Goal: Information Seeking & Learning: Learn about a topic

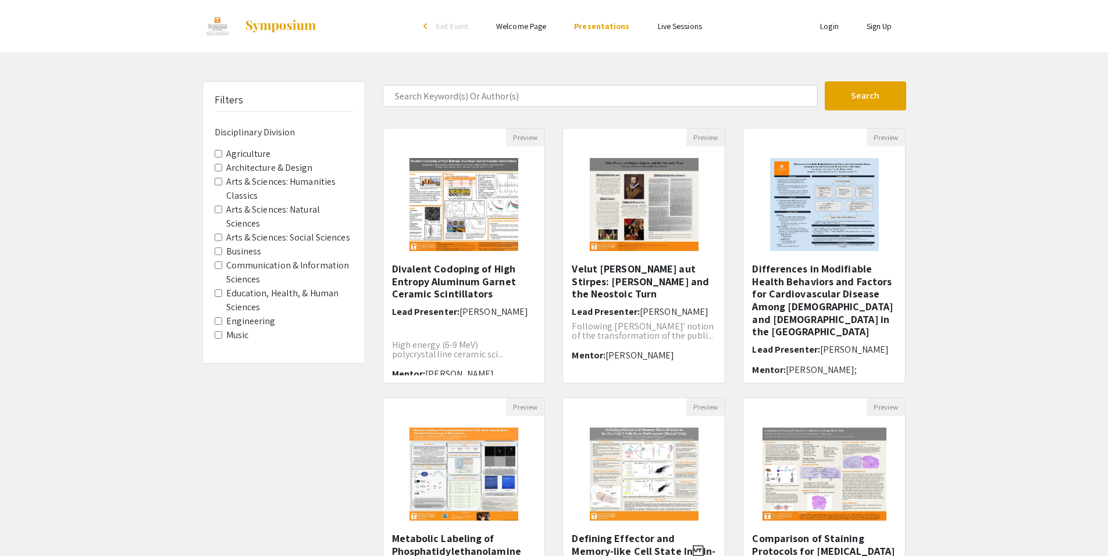
click at [224, 292] on span "Education, Health, & Human Sciences" at bounding box center [284, 301] width 138 height 28
click at [219, 292] on Sciences "Education, Health, & Human Sciences" at bounding box center [219, 294] width 8 height 8
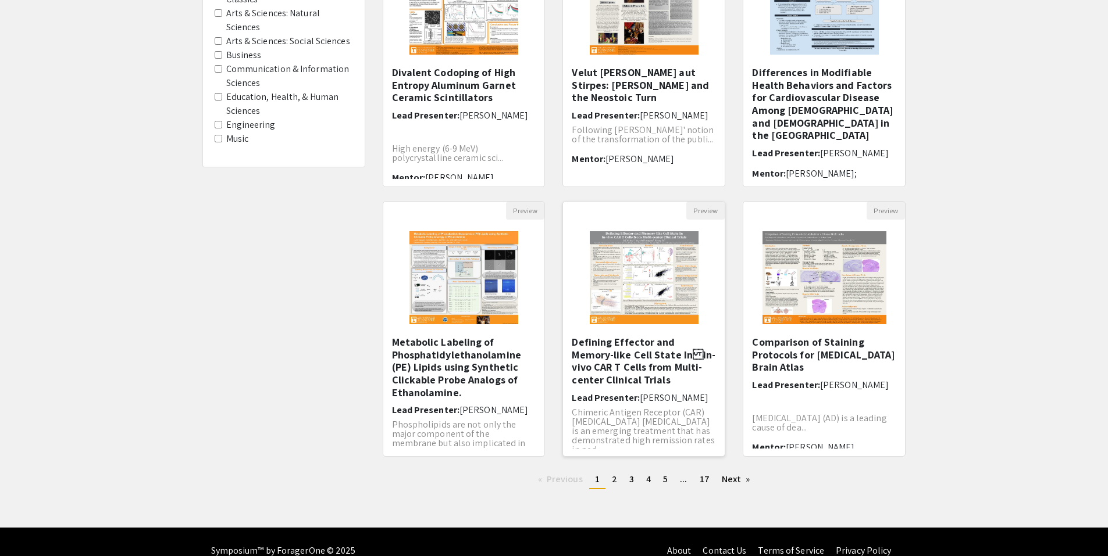
scroll to position [215, 0]
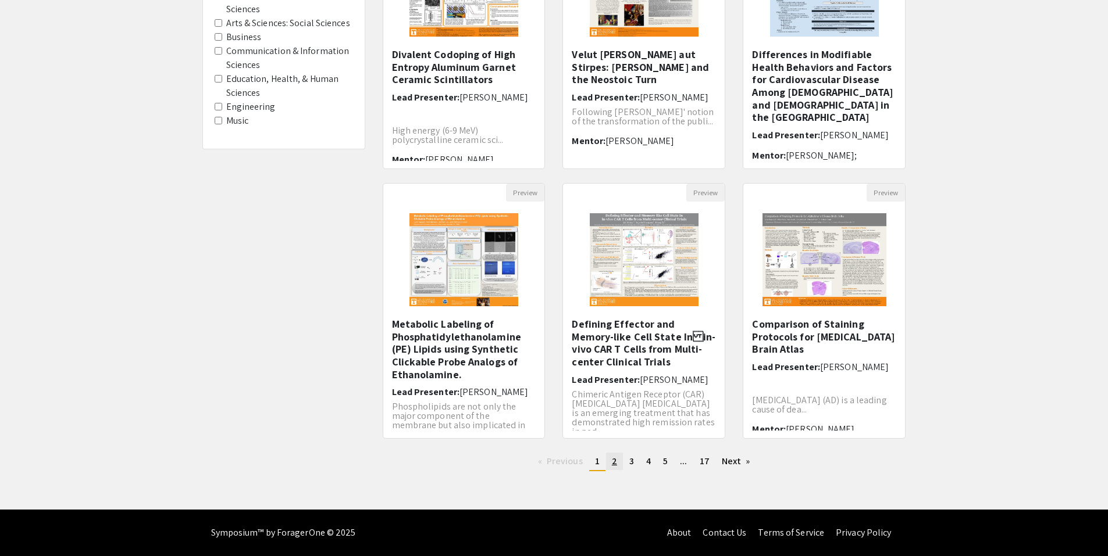
click at [616, 460] on span "2" at bounding box center [614, 461] width 5 height 12
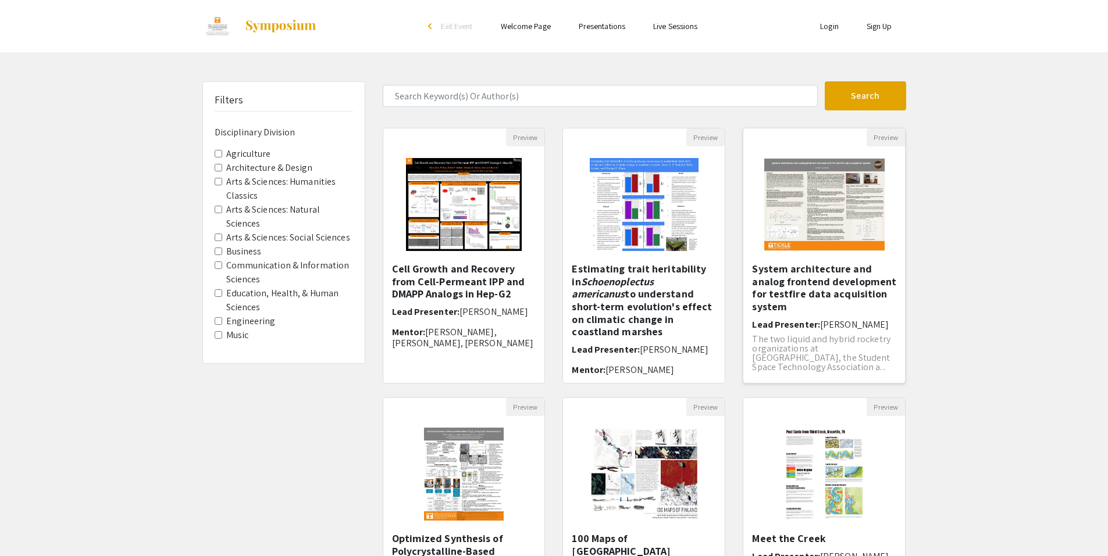
click at [824, 276] on h5 "System architecture and analog frontend development for testfire data acquisiti…" at bounding box center [824, 288] width 144 height 50
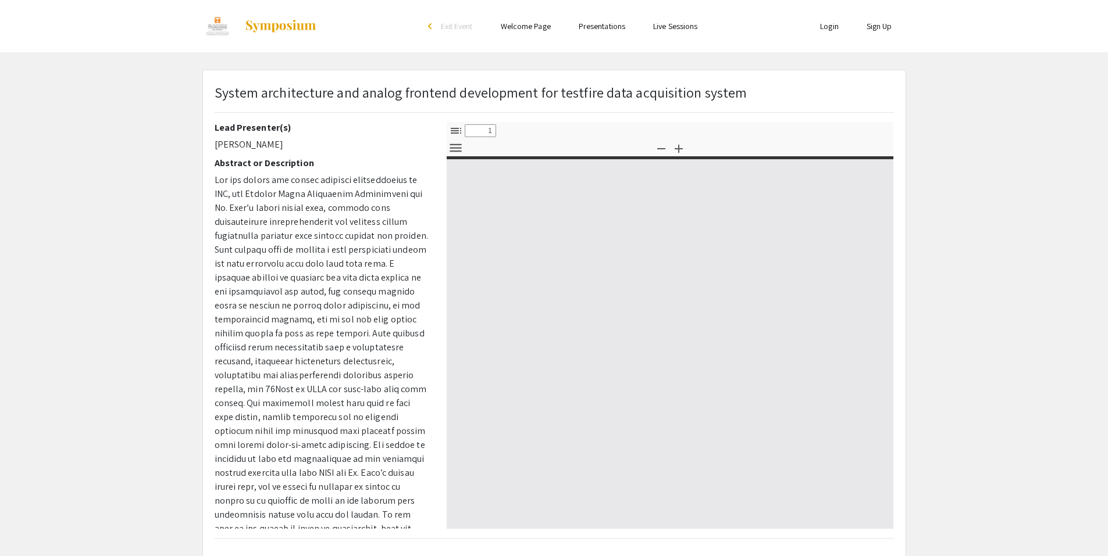
select select "custom"
type input "0"
select select "custom"
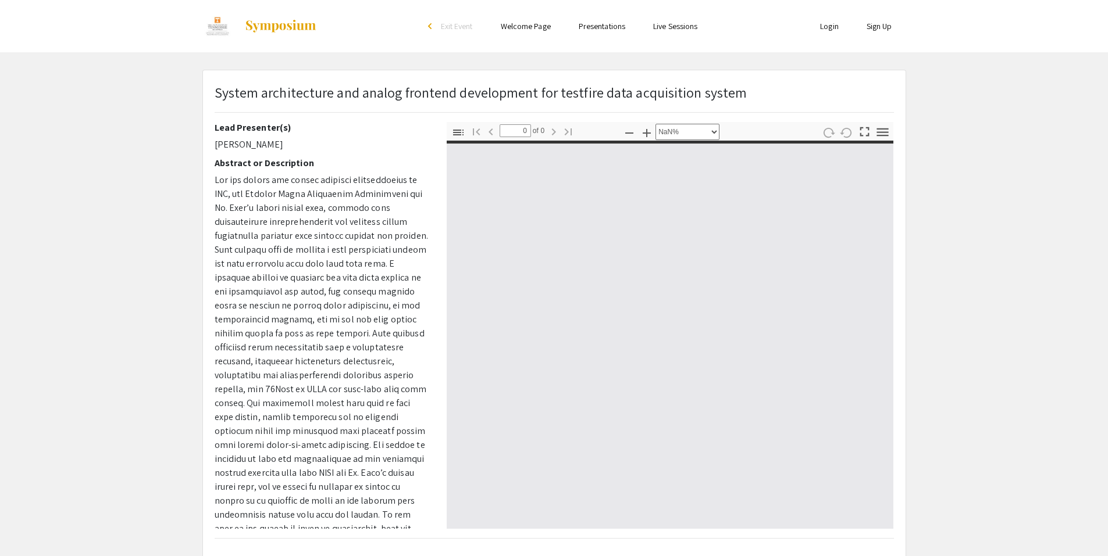
type input "1"
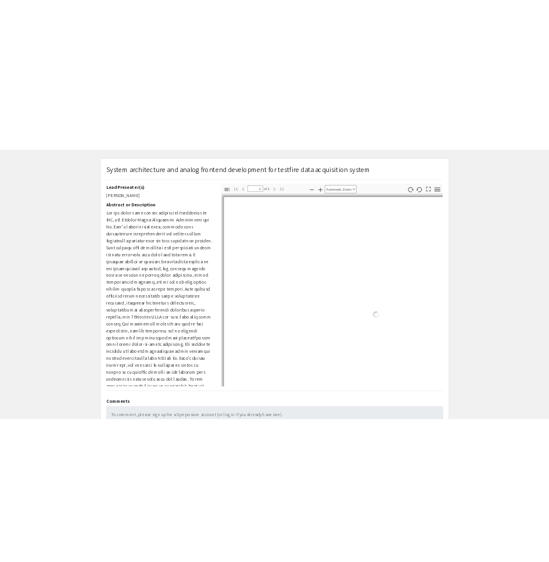
scroll to position [58, 0]
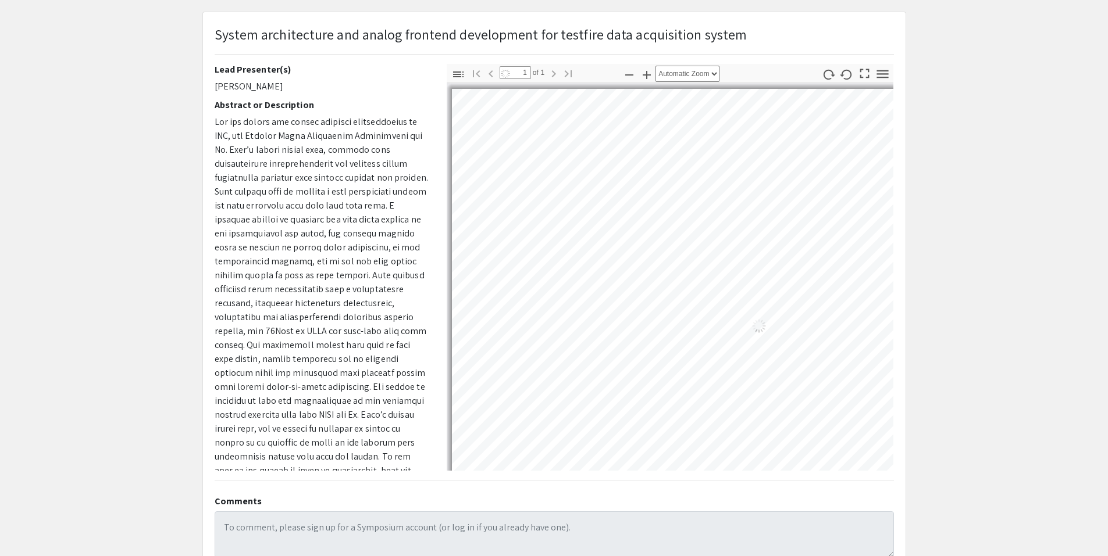
select select "auto"
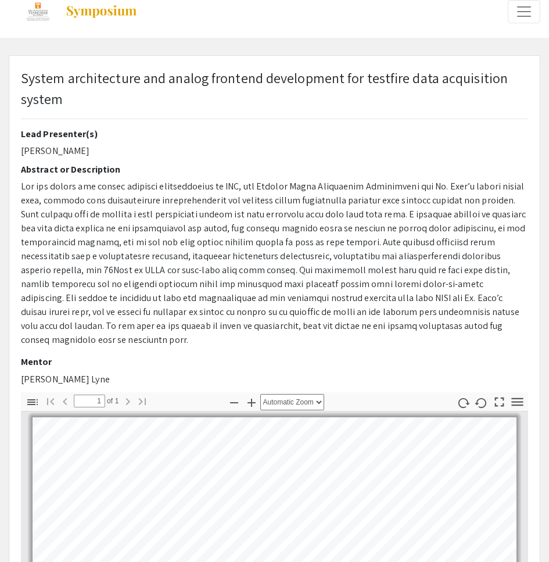
scroll to position [0, 0]
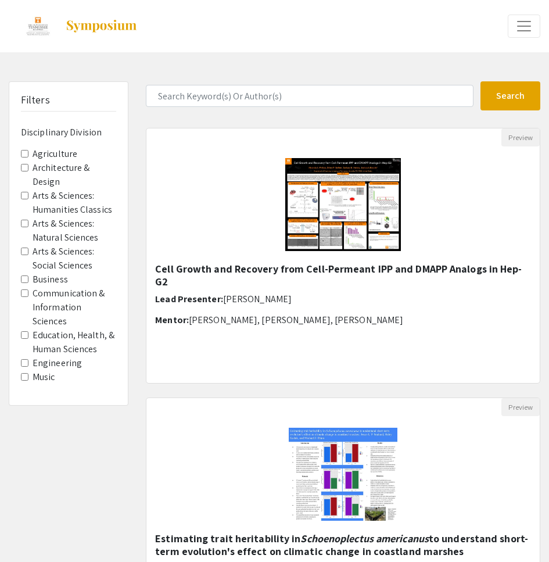
scroll to position [215, 0]
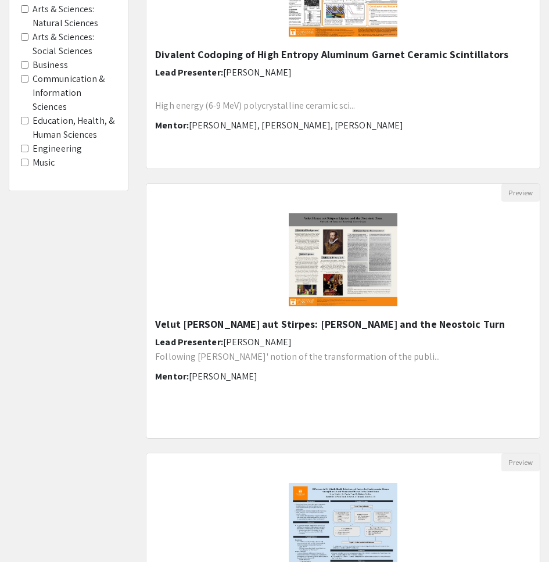
click at [27, 117] on Sciences "Education, Health, & Human Sciences" at bounding box center [25, 121] width 8 height 8
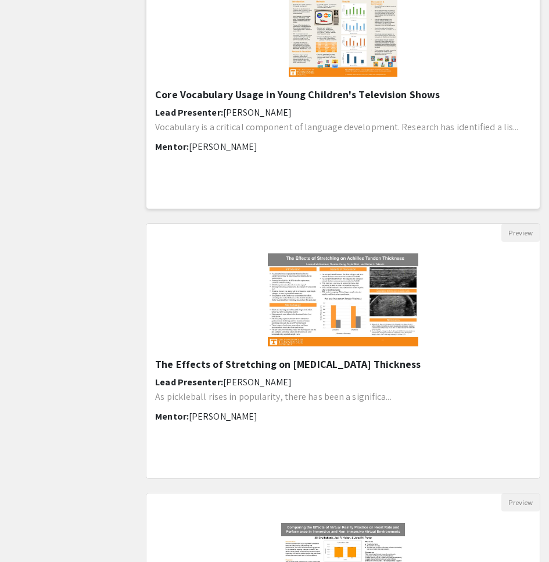
scroll to position [988, 0]
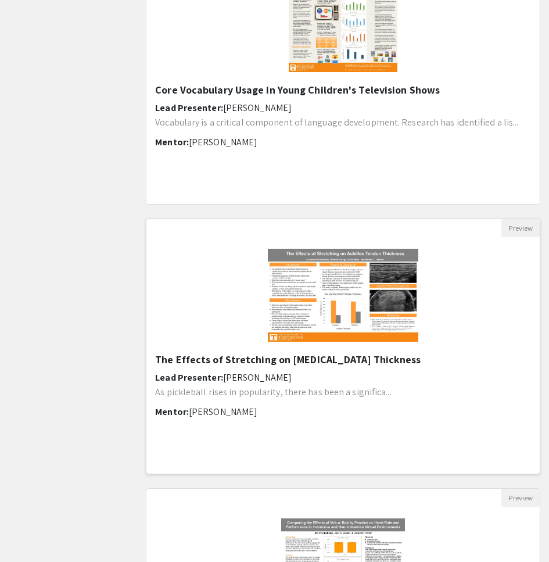
click at [218, 362] on h5 "The Effects of Stretching on [MEDICAL_DATA] Thickness" at bounding box center [343, 359] width 376 height 13
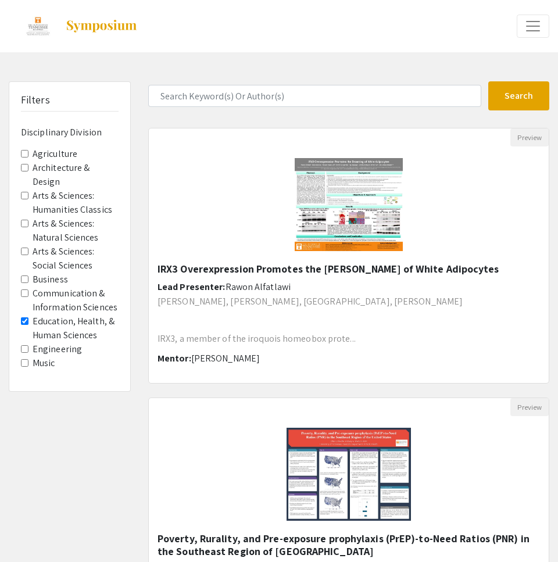
select select "custom"
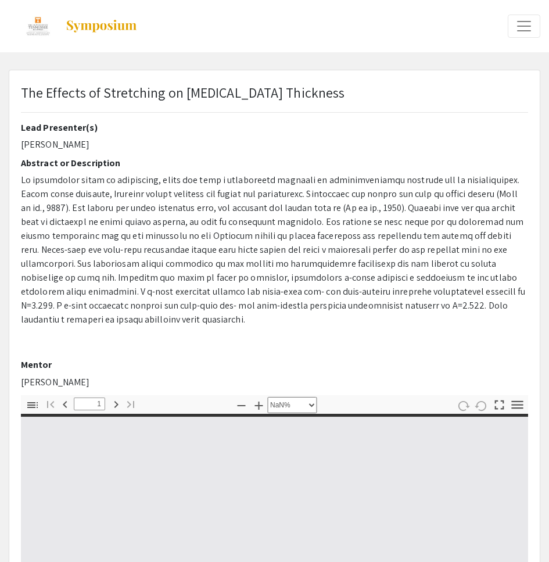
type input "0"
select select "custom"
type input "1"
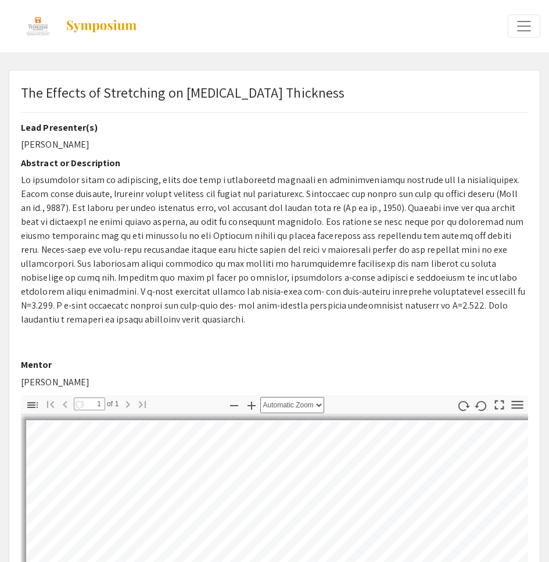
select select "auto"
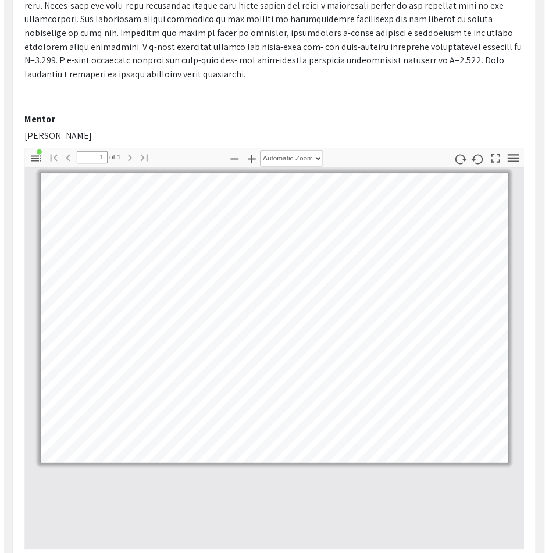
scroll to position [165, 0]
